Goal: Transaction & Acquisition: Download file/media

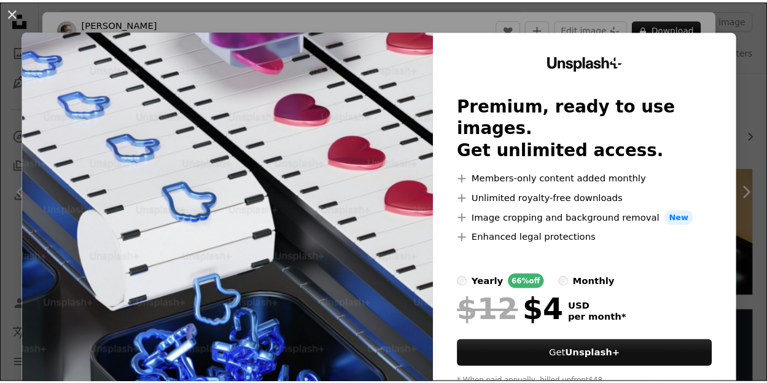
scroll to position [1597, 0]
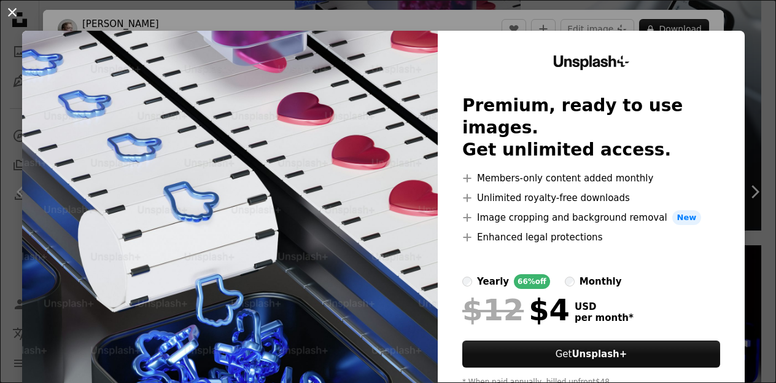
click at [11, 12] on button "An X shape" at bounding box center [12, 12] width 15 height 15
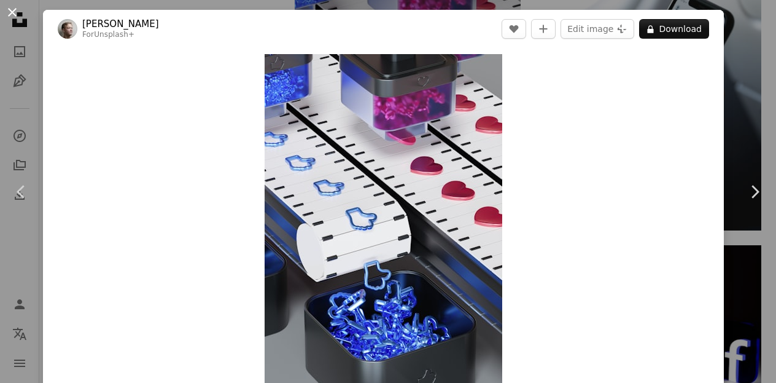
click at [12, 10] on button "An X shape" at bounding box center [12, 12] width 15 height 15
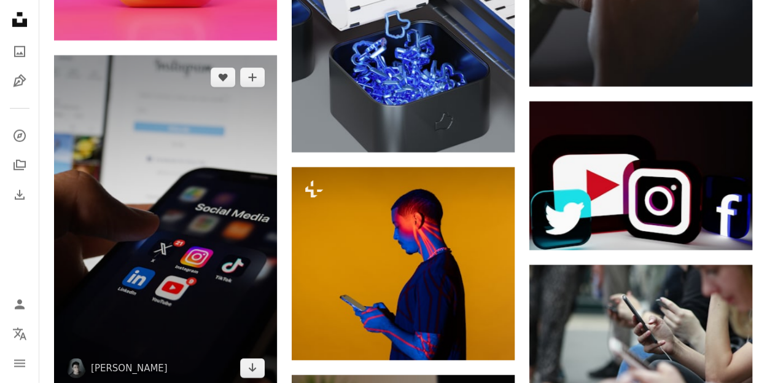
scroll to position [1843, 0]
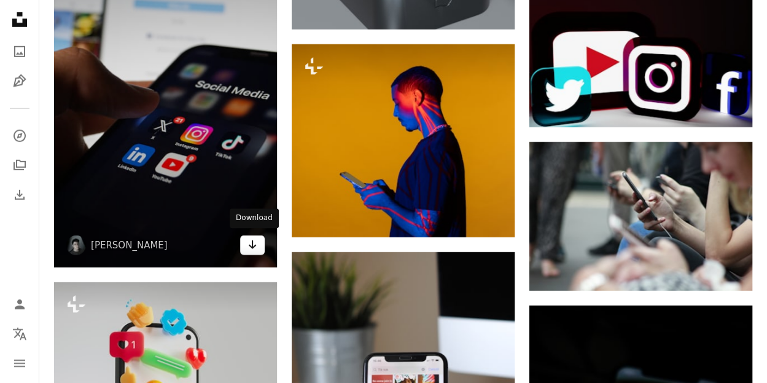
click at [252, 245] on icon "Download" at bounding box center [253, 244] width 8 height 9
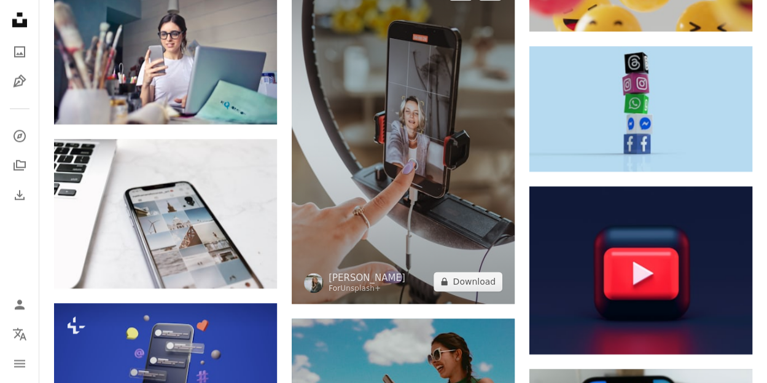
scroll to position [3071, 0]
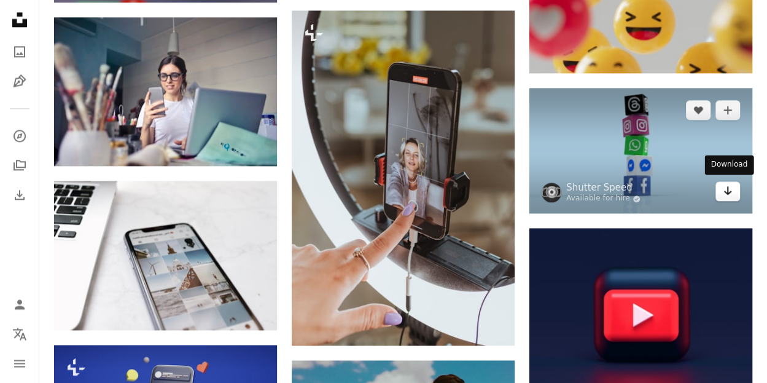
click at [727, 187] on icon "Arrow pointing down" at bounding box center [728, 190] width 10 height 15
